Goal: Transaction & Acquisition: Purchase product/service

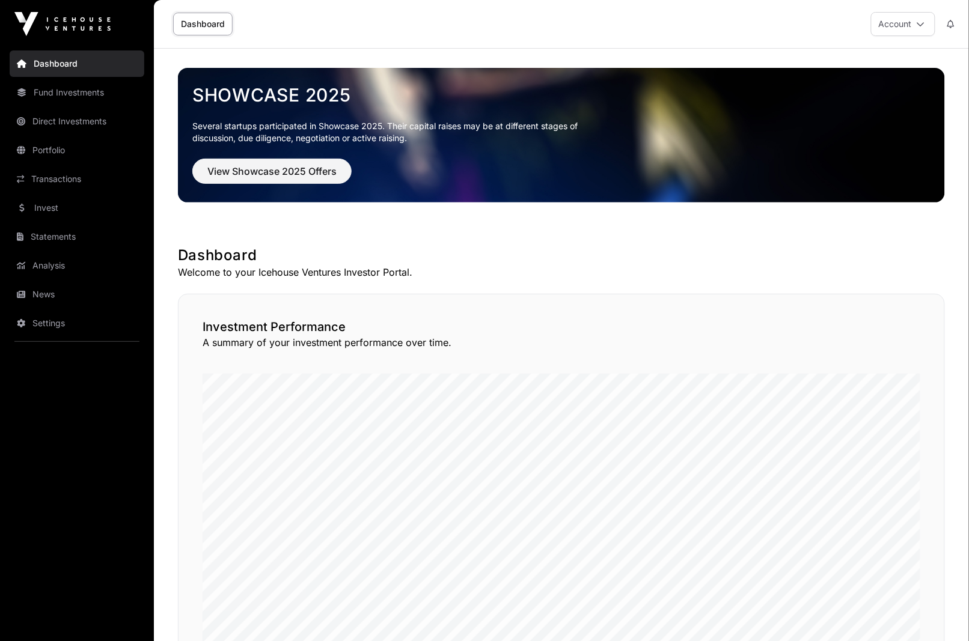
click at [67, 153] on link "Portfolio" at bounding box center [77, 150] width 135 height 26
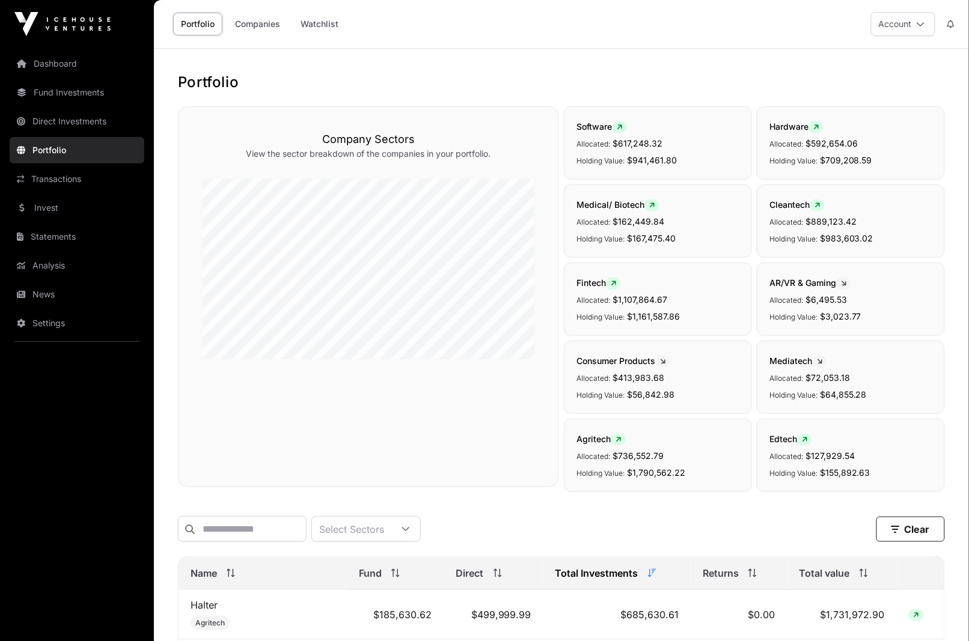
click at [53, 215] on link "Invest" at bounding box center [77, 208] width 135 height 26
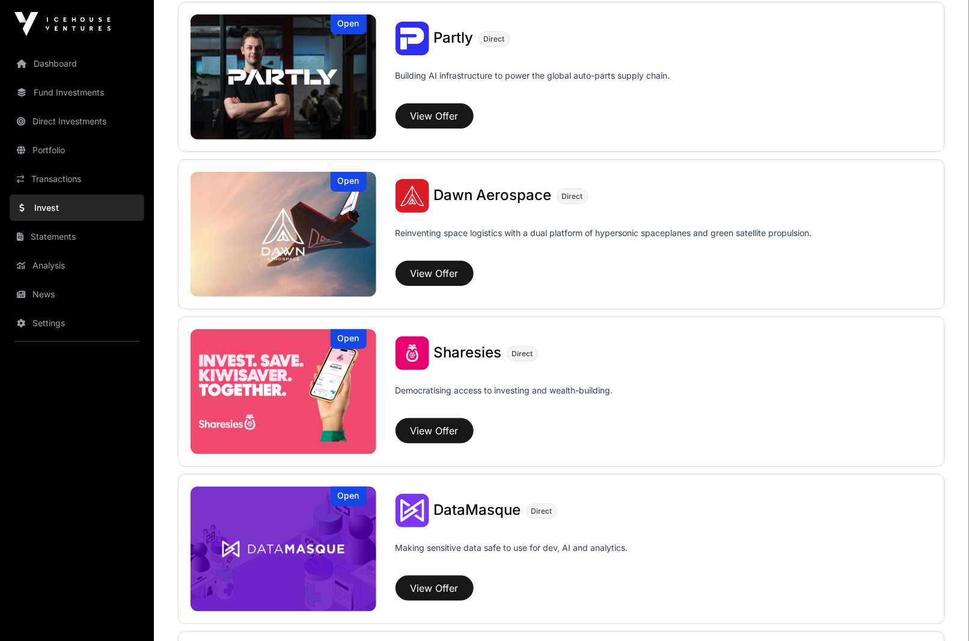
scroll to position [1262, 0]
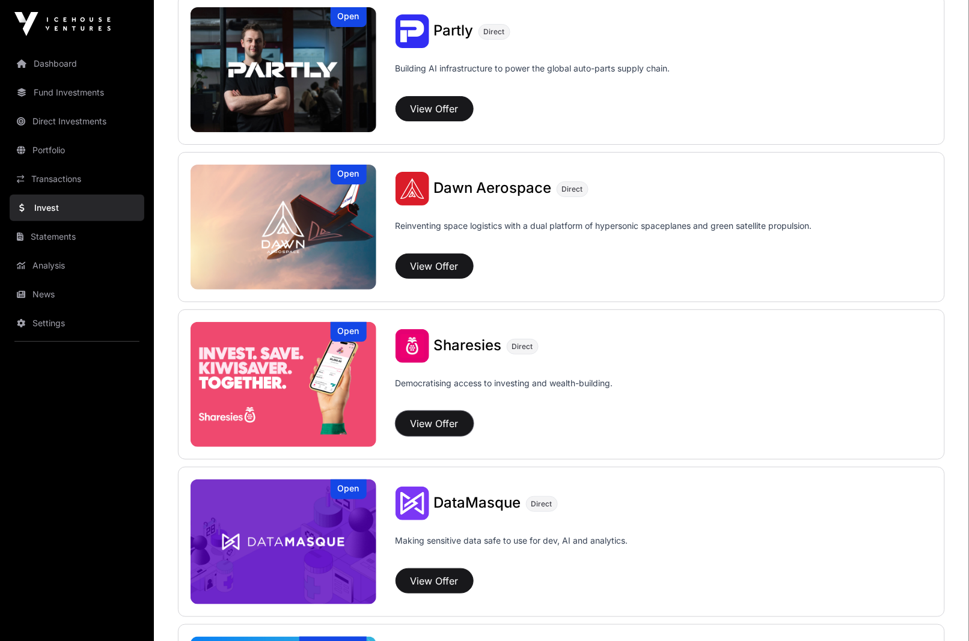
click at [439, 419] on button "View Offer" at bounding box center [434, 423] width 78 height 25
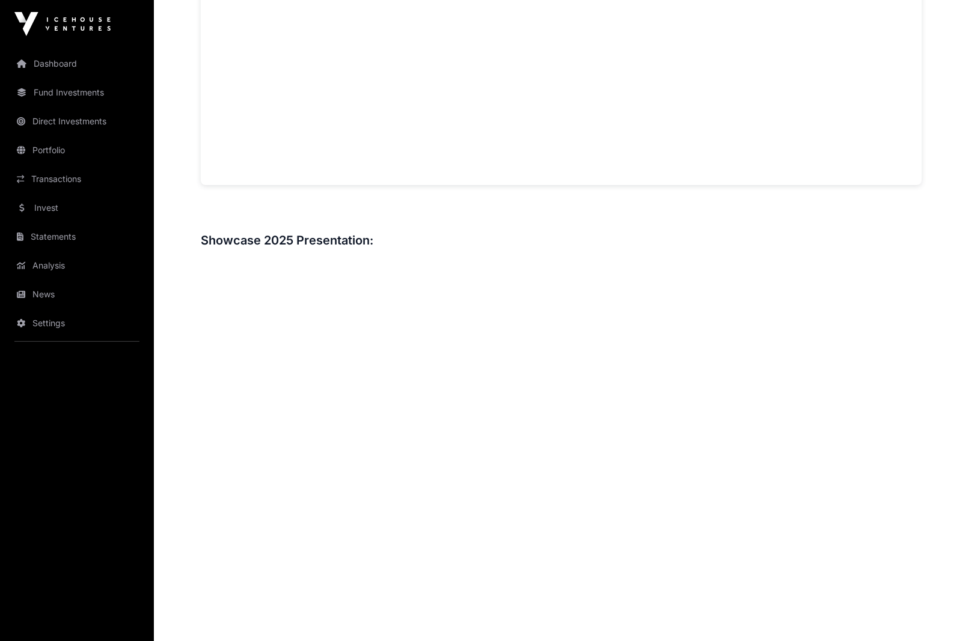
scroll to position [1182, 0]
click at [71, 147] on link "Portfolio" at bounding box center [77, 150] width 135 height 26
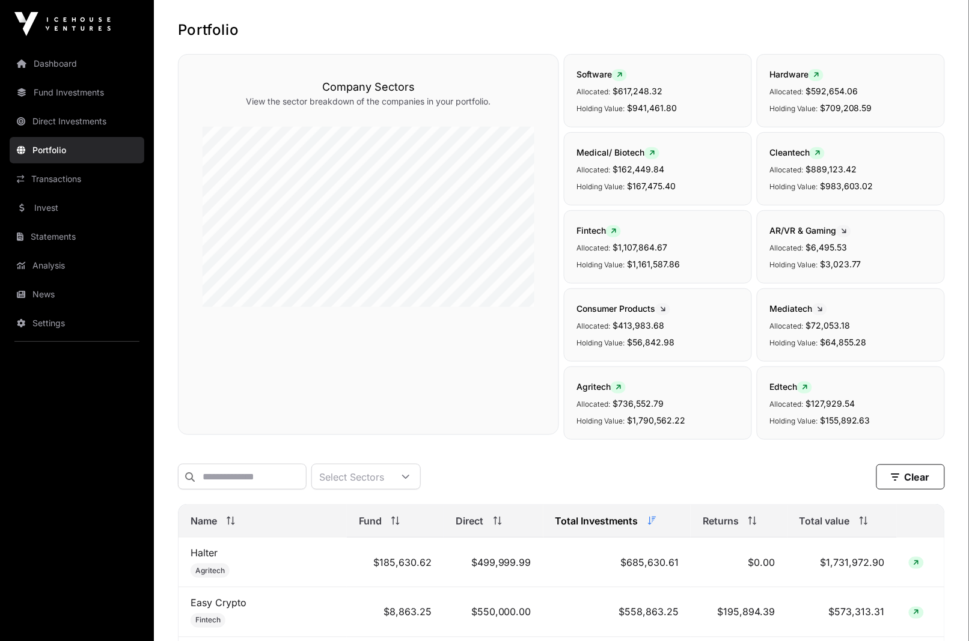
scroll to position [59, 0]
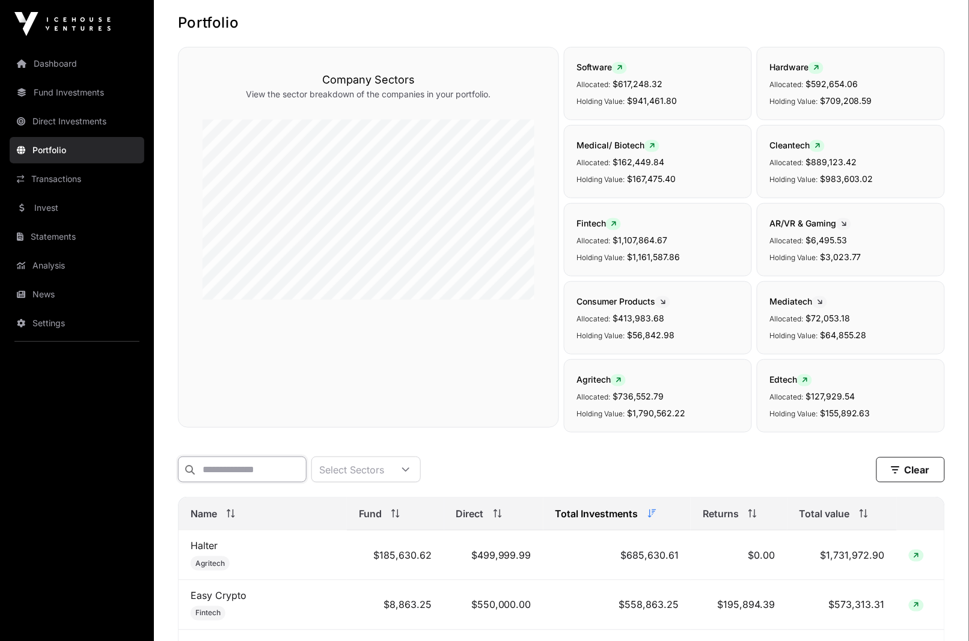
click at [252, 460] on input "text" at bounding box center [242, 470] width 129 height 26
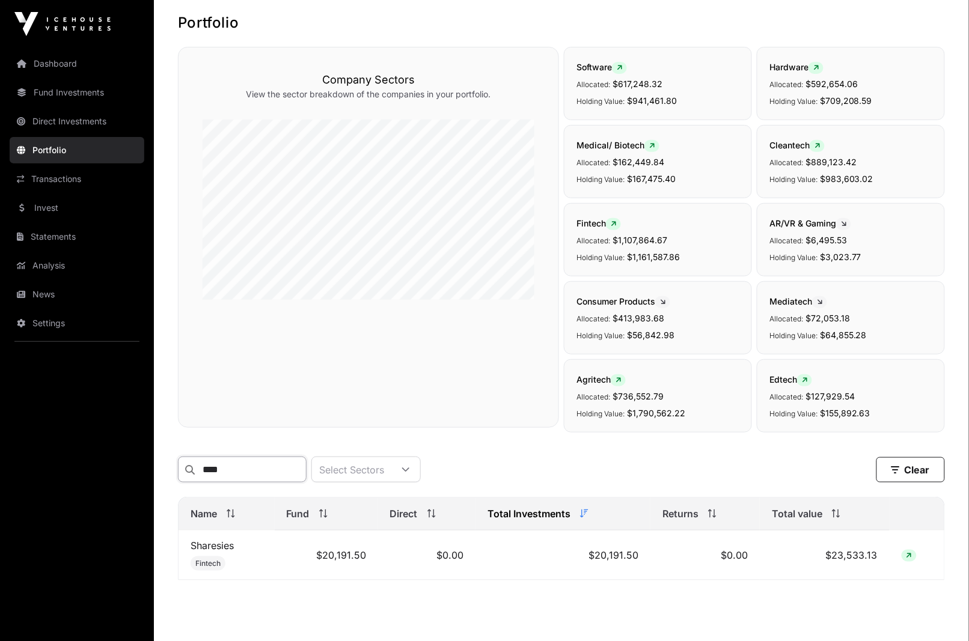
type input "****"
click at [240, 546] on td "Sharesies Fintech" at bounding box center [226, 556] width 96 height 50
click at [228, 546] on link "Sharesies" at bounding box center [211, 546] width 43 height 12
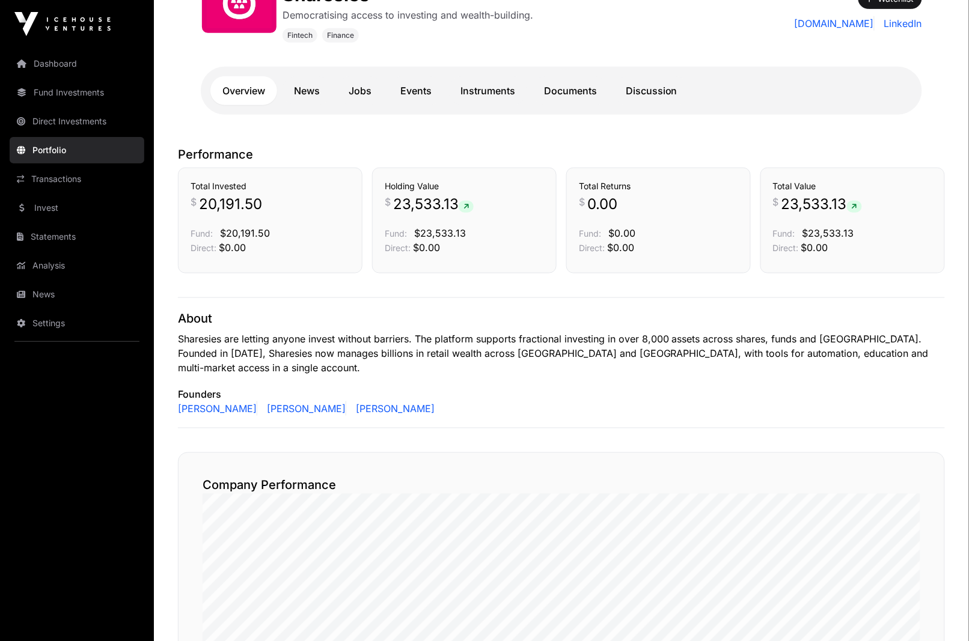
scroll to position [189, 0]
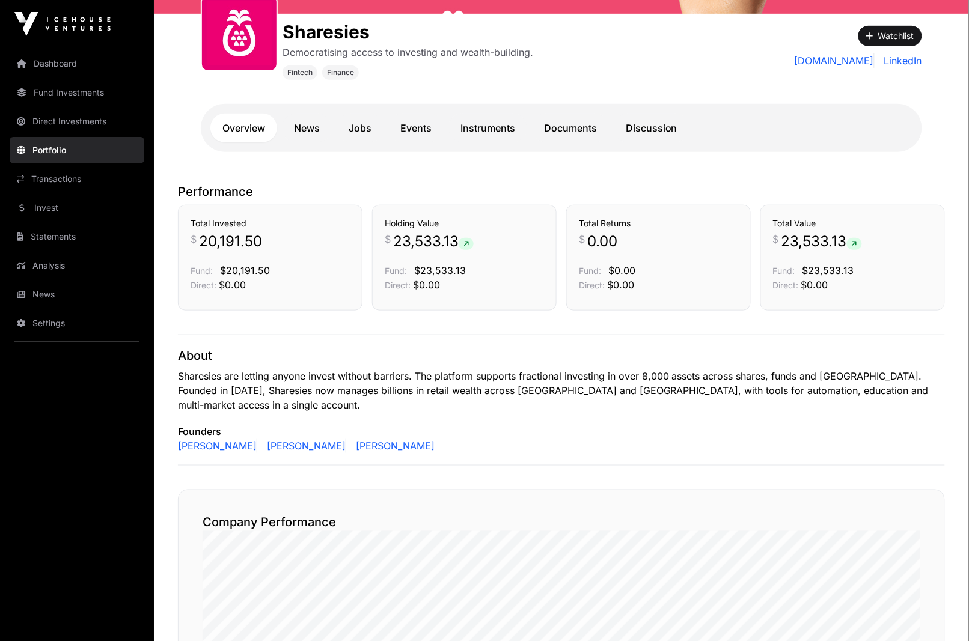
click at [88, 206] on link "Invest" at bounding box center [77, 208] width 135 height 26
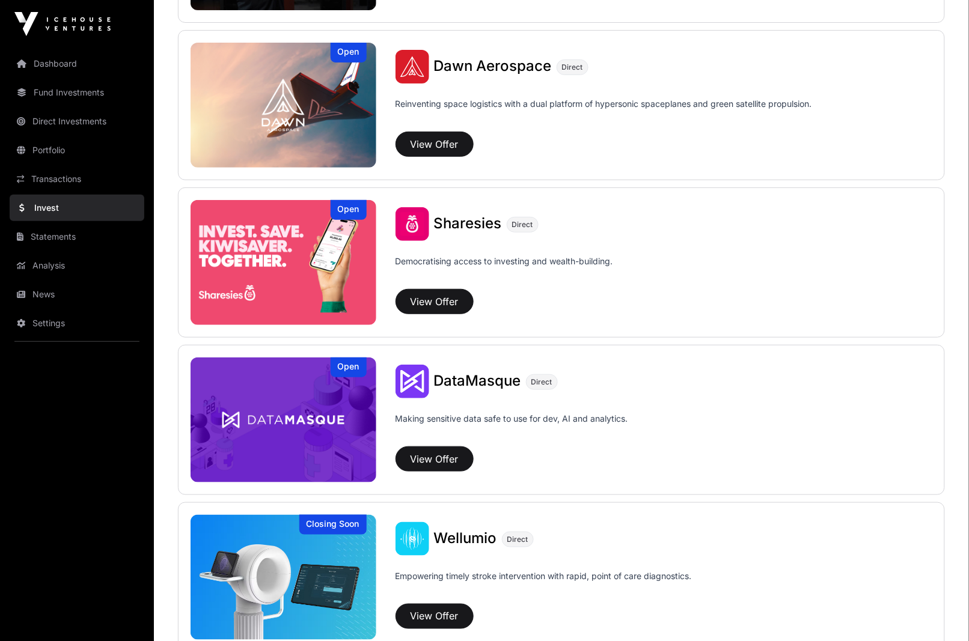
scroll to position [1495, 0]
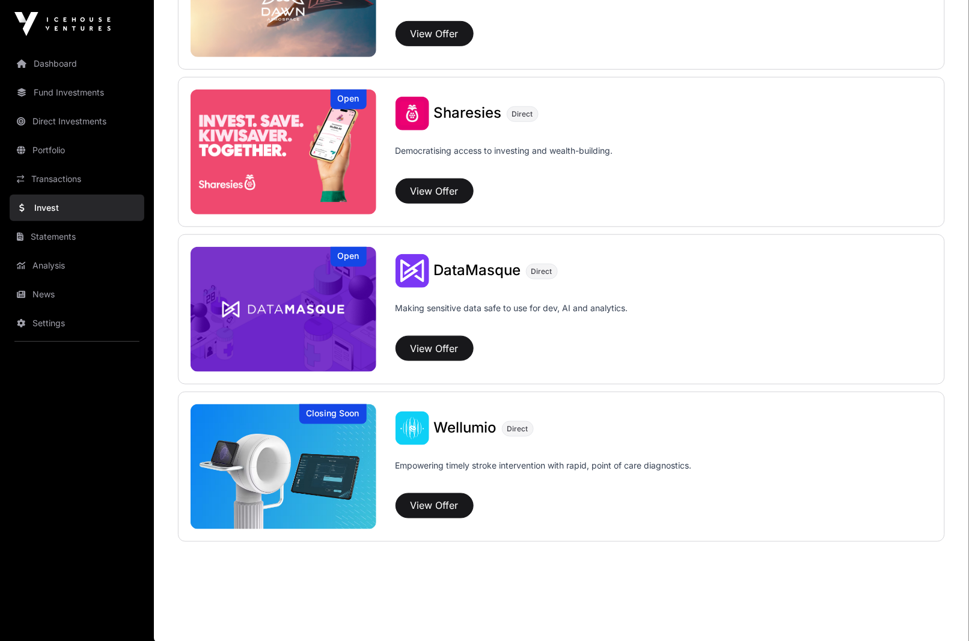
click at [307, 159] on img at bounding box center [283, 152] width 186 height 125
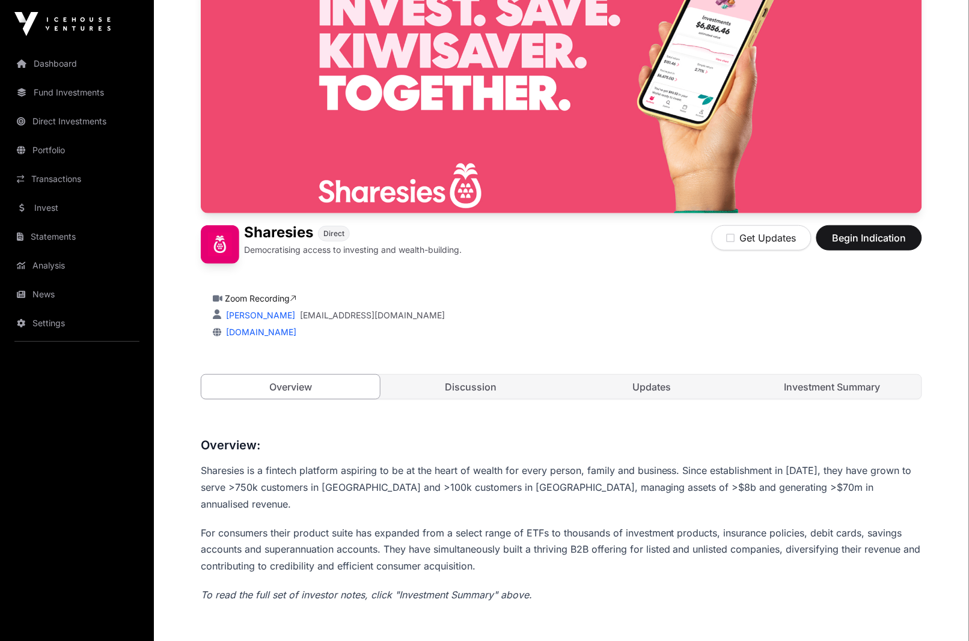
scroll to position [163, 0]
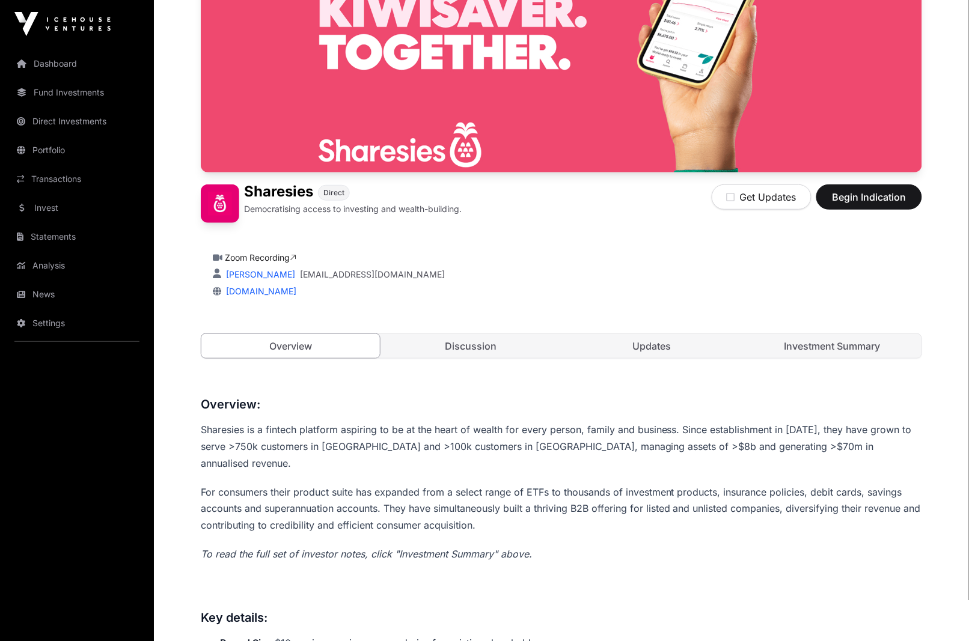
click at [846, 348] on link "Investment Summary" at bounding box center [832, 346] width 178 height 24
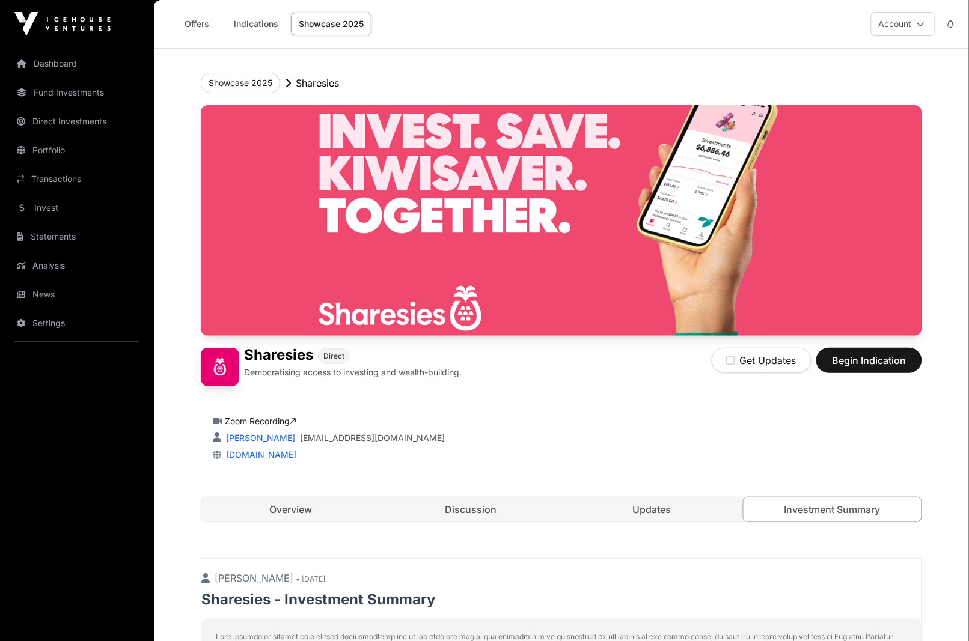
click at [870, 382] on div "Get Updates Begin Indication" at bounding box center [817, 367] width 210 height 38
click at [871, 360] on span "Begin Indication" at bounding box center [869, 360] width 76 height 14
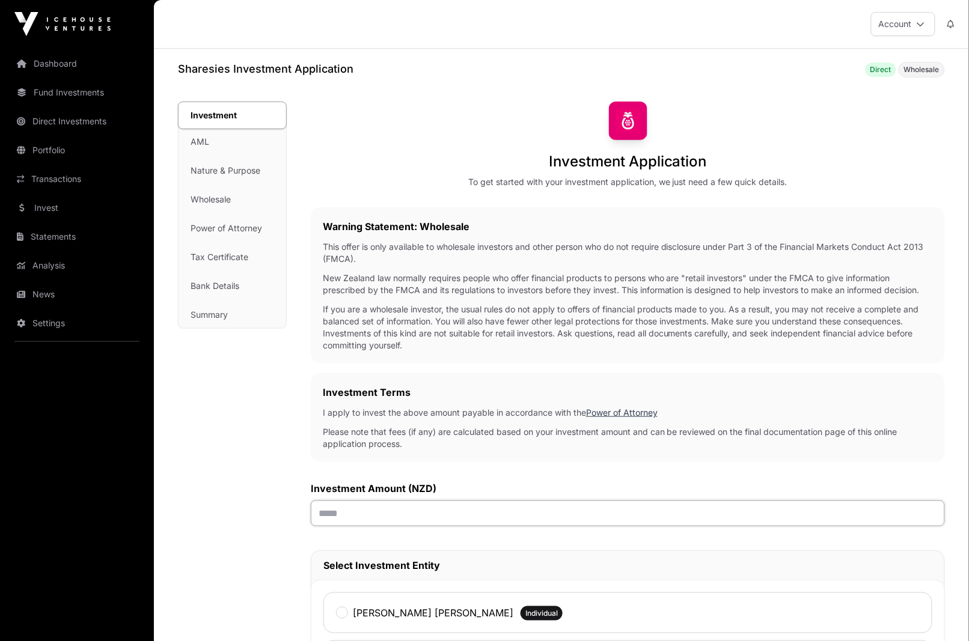
click at [676, 514] on input "text" at bounding box center [628, 514] width 634 height 26
type input "********"
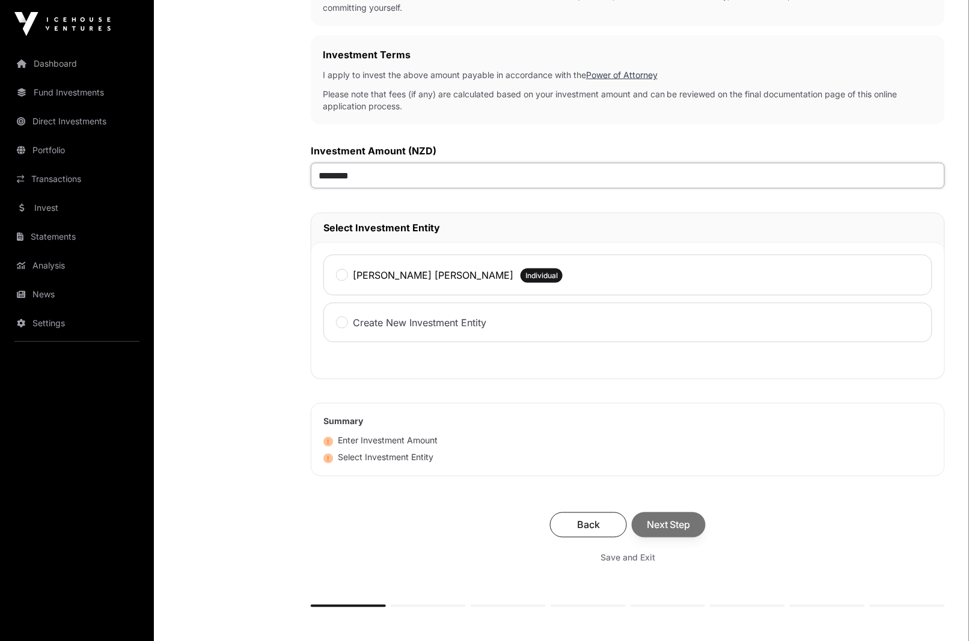
scroll to position [341, 0]
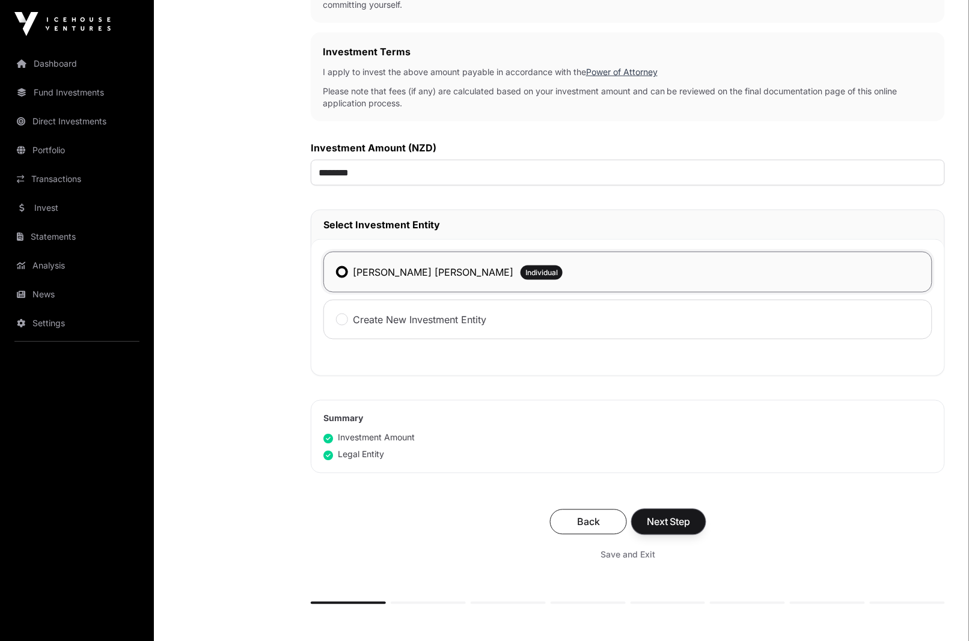
click at [690, 521] on span "Next Step" at bounding box center [669, 522] width 44 height 14
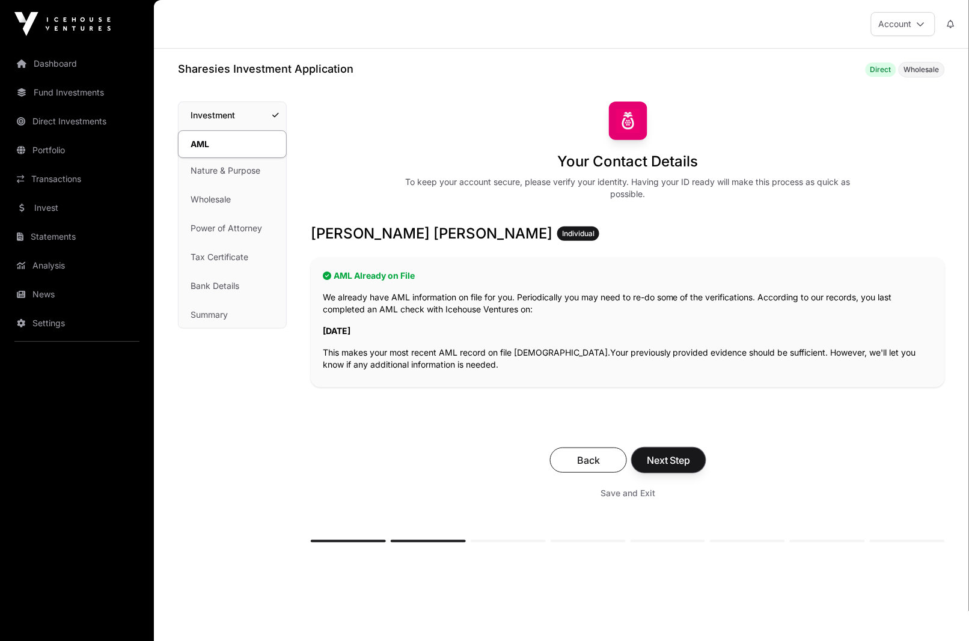
click at [680, 457] on span "Next Step" at bounding box center [669, 460] width 44 height 14
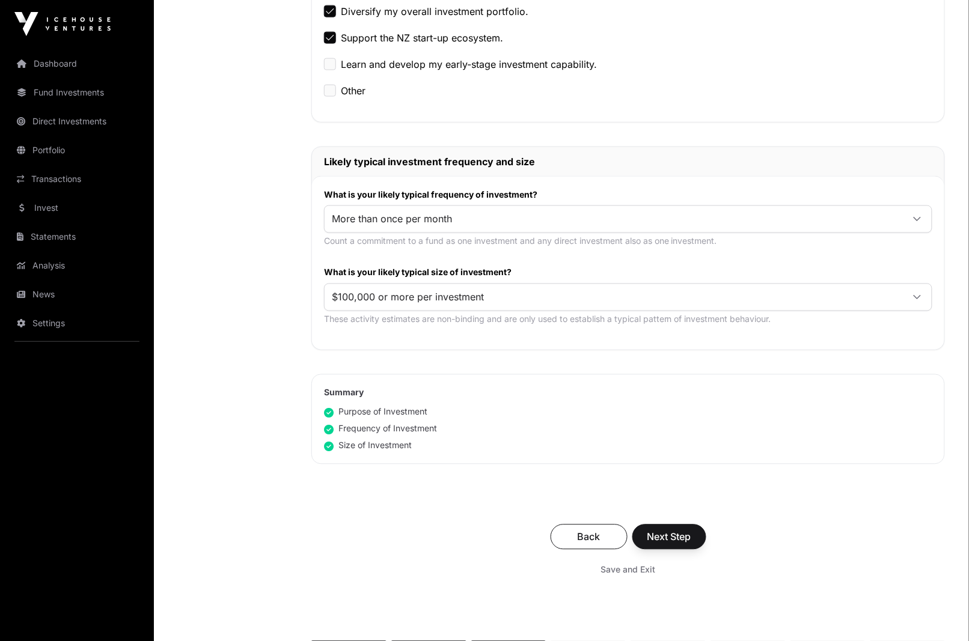
scroll to position [468, 0]
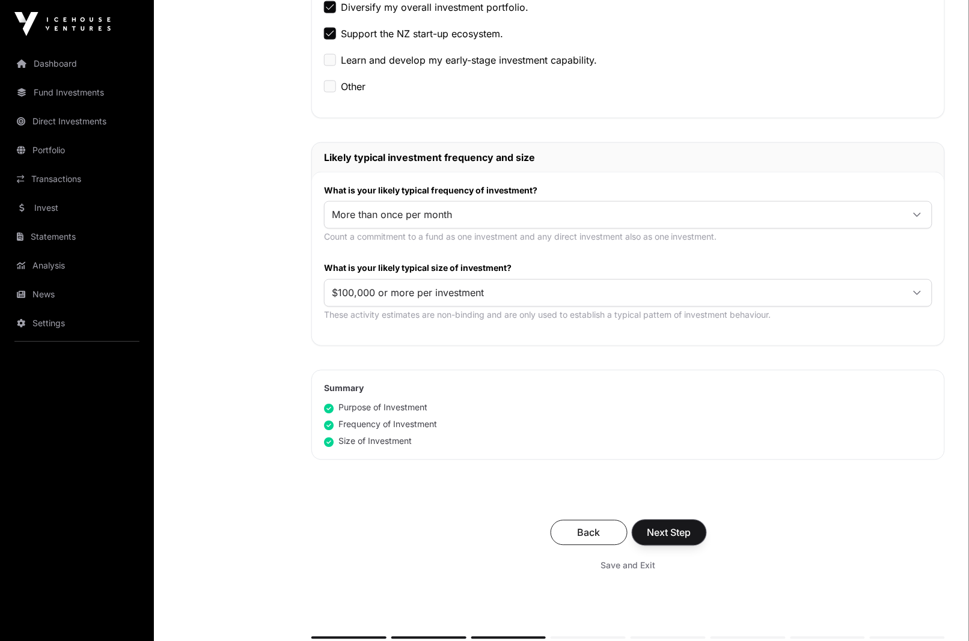
click at [687, 534] on span "Next Step" at bounding box center [669, 533] width 44 height 14
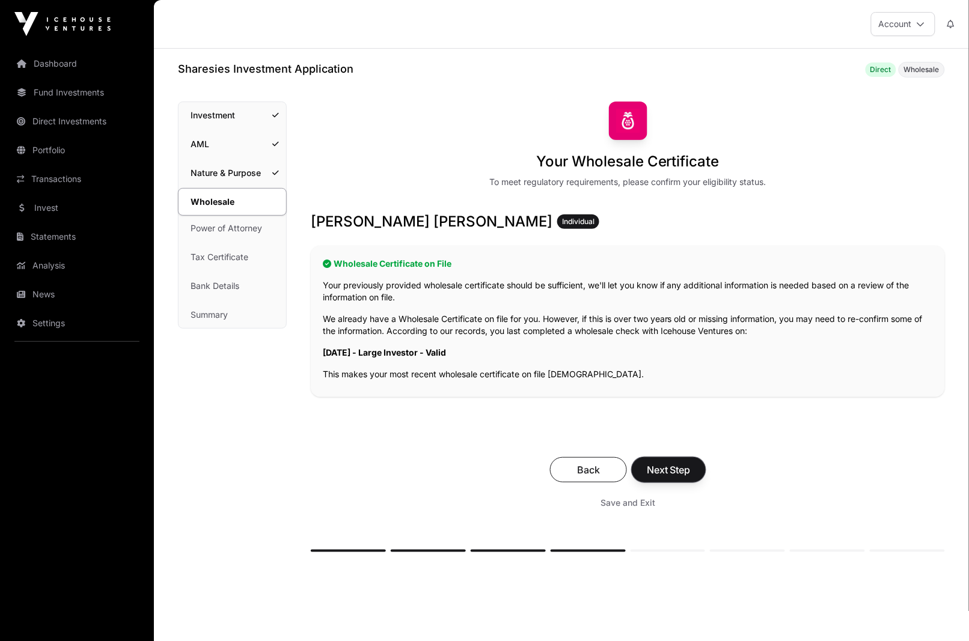
click at [683, 469] on span "Next Step" at bounding box center [669, 470] width 44 height 14
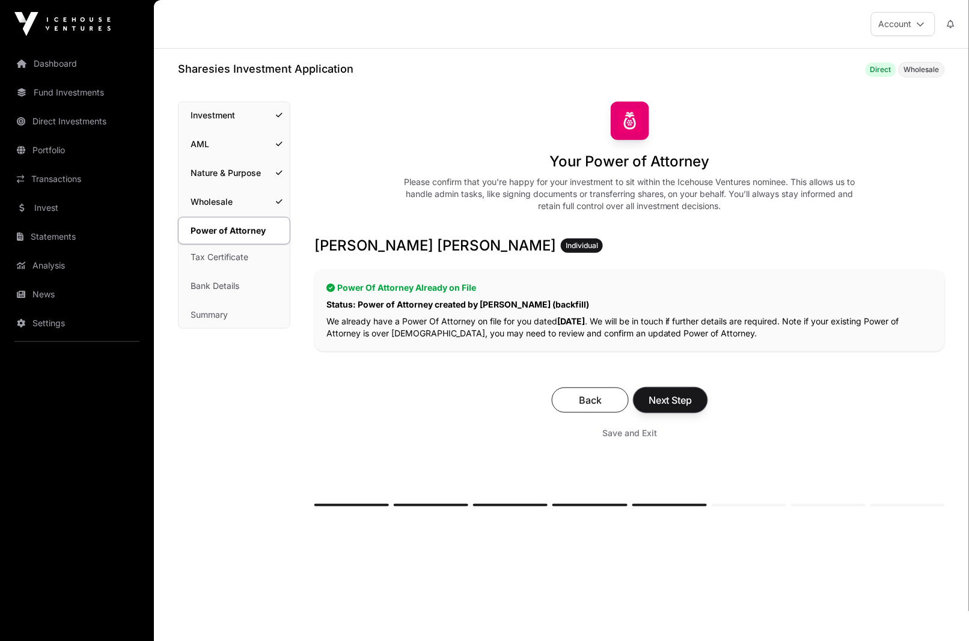
click at [685, 401] on span "Next Step" at bounding box center [670, 400] width 44 height 14
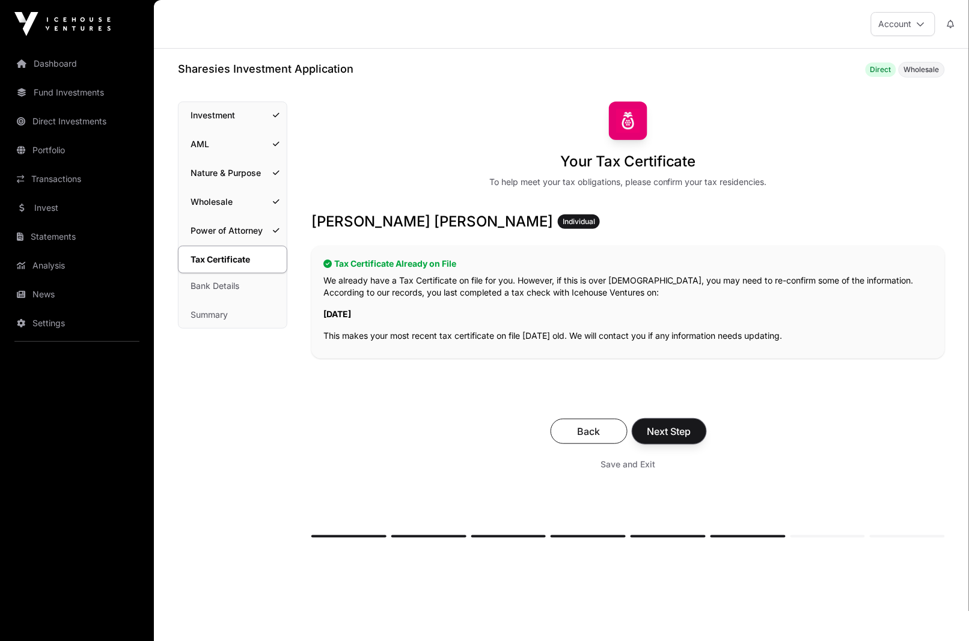
click at [684, 428] on span "Next Step" at bounding box center [669, 431] width 44 height 14
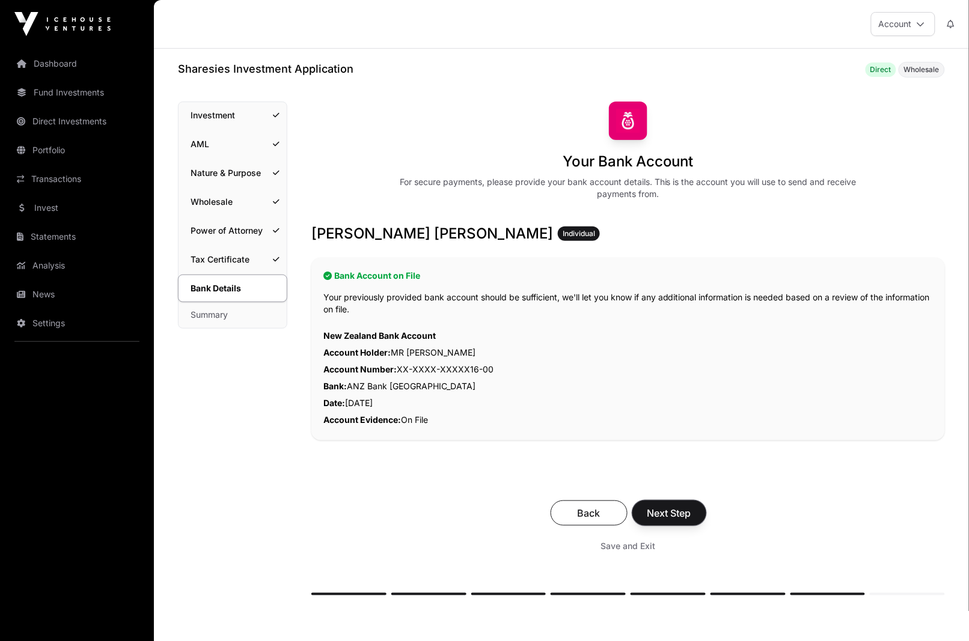
click at [677, 512] on span "Next Step" at bounding box center [669, 513] width 44 height 14
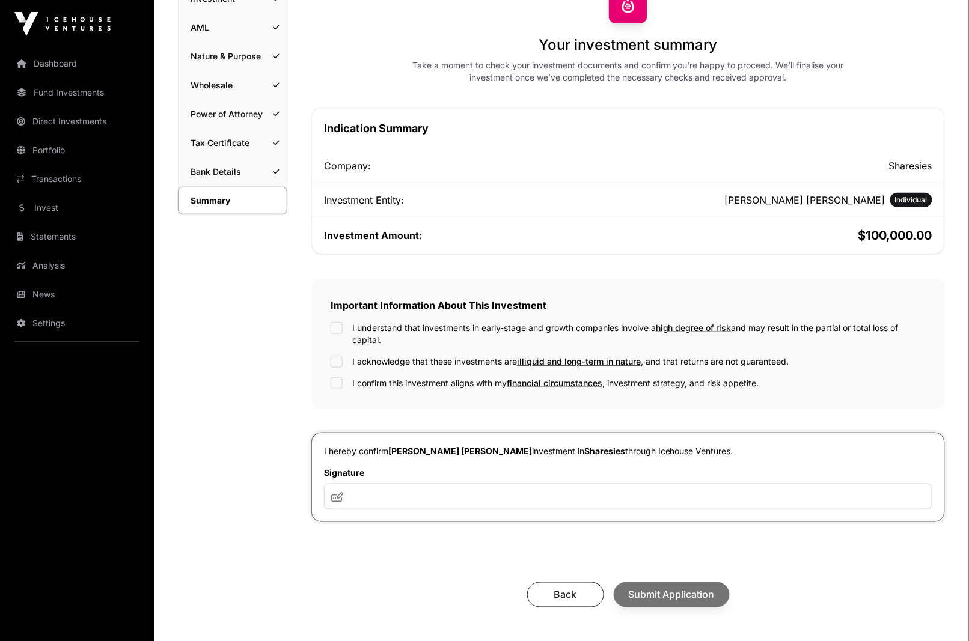
scroll to position [163, 0]
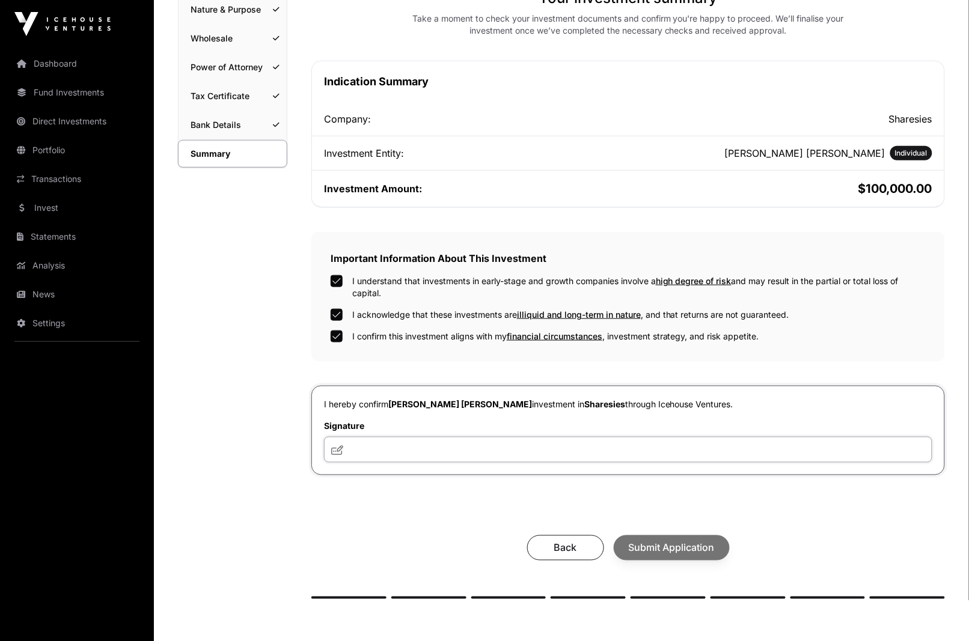
click at [360, 442] on input "text" at bounding box center [628, 450] width 608 height 26
type input "**********"
click at [677, 547] on span "Submit Application" at bounding box center [672, 548] width 86 height 14
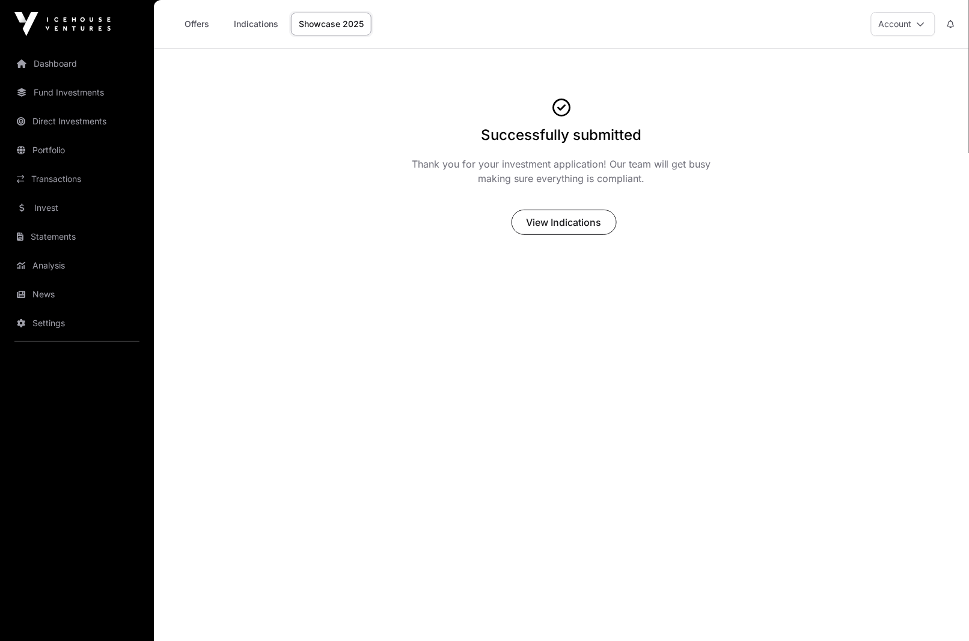
click at [627, 284] on main "Successfully submitted Thank you for your investment application! Our team will…" at bounding box center [561, 369] width 815 height 641
click at [523, 215] on button "View Indications" at bounding box center [563, 222] width 105 height 25
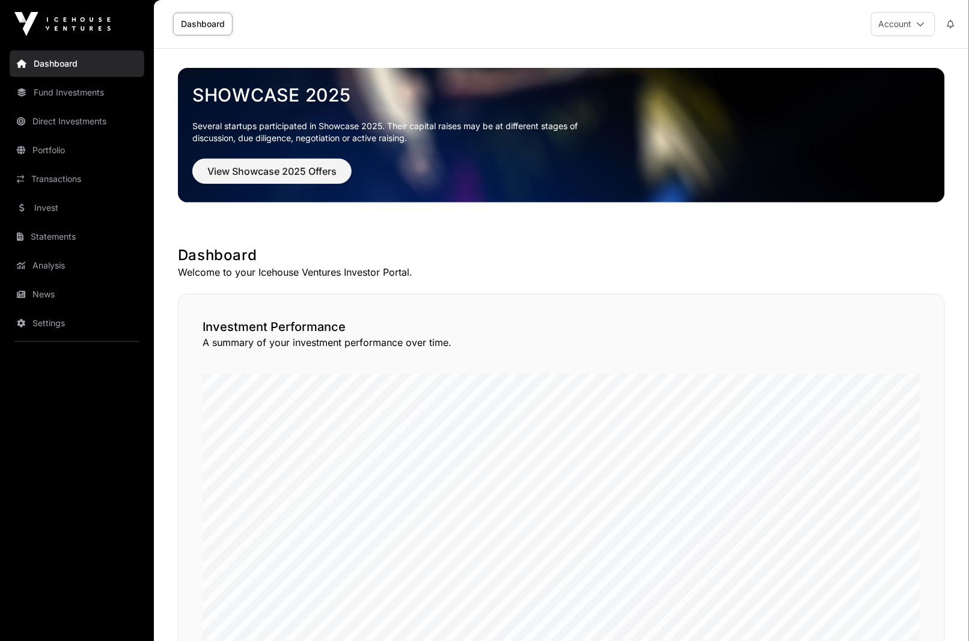
click at [68, 187] on link "Transactions" at bounding box center [77, 179] width 135 height 26
click at [67, 203] on link "Invest" at bounding box center [77, 208] width 135 height 26
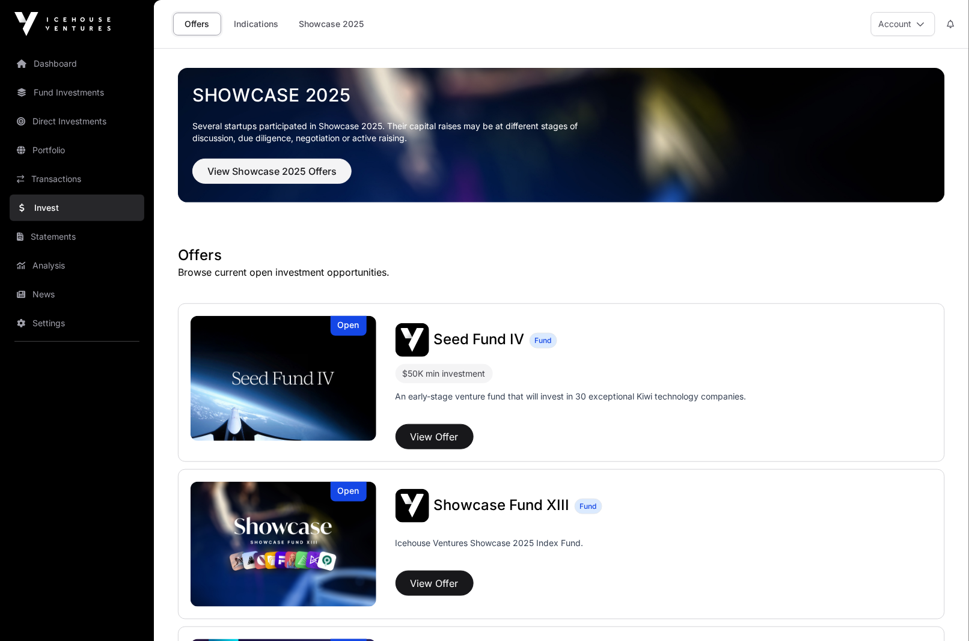
click at [249, 26] on link "Indications" at bounding box center [256, 24] width 60 height 23
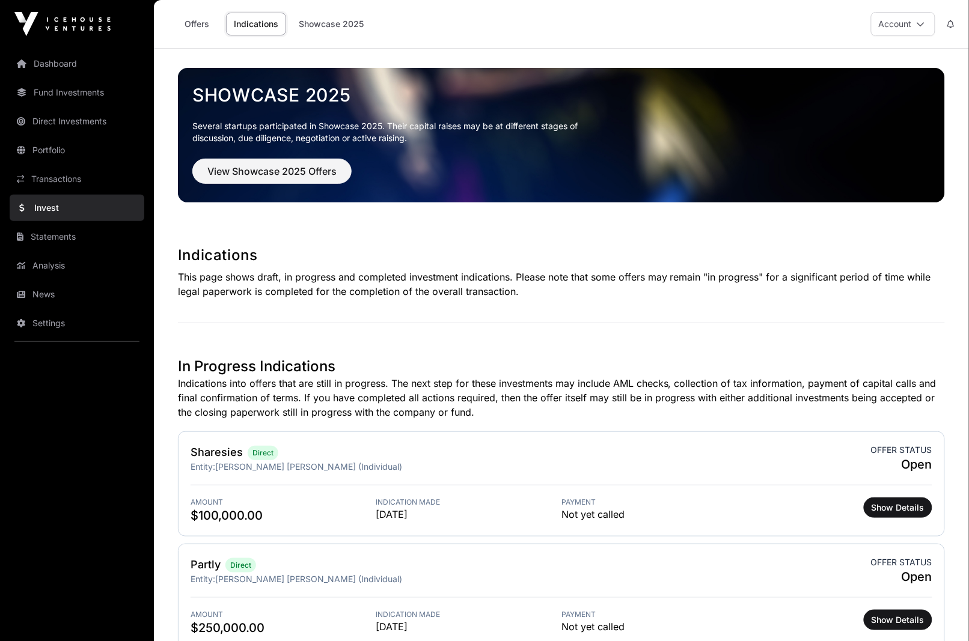
scroll to position [180, 0]
